Goal: Register for event/course

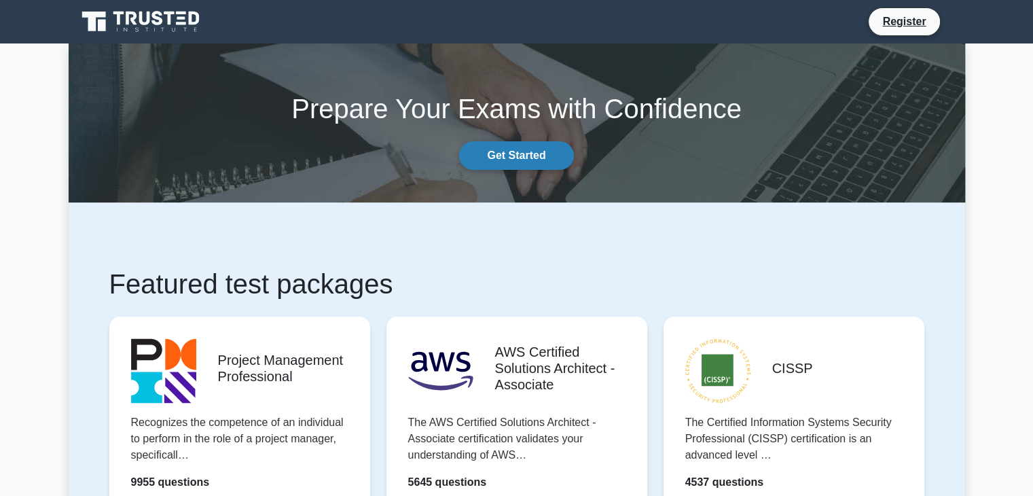
click at [524, 158] on link "Get Started" at bounding box center [516, 155] width 114 height 29
